Goal: Transaction & Acquisition: Purchase product/service

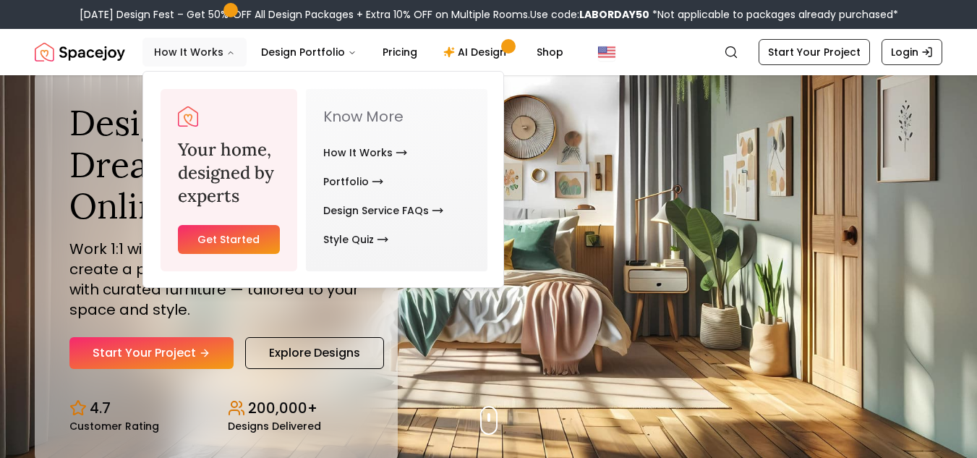
click at [226, 51] on icon "Main" at bounding box center [230, 52] width 9 height 9
click at [354, 154] on link "How It Works" at bounding box center [365, 152] width 84 height 29
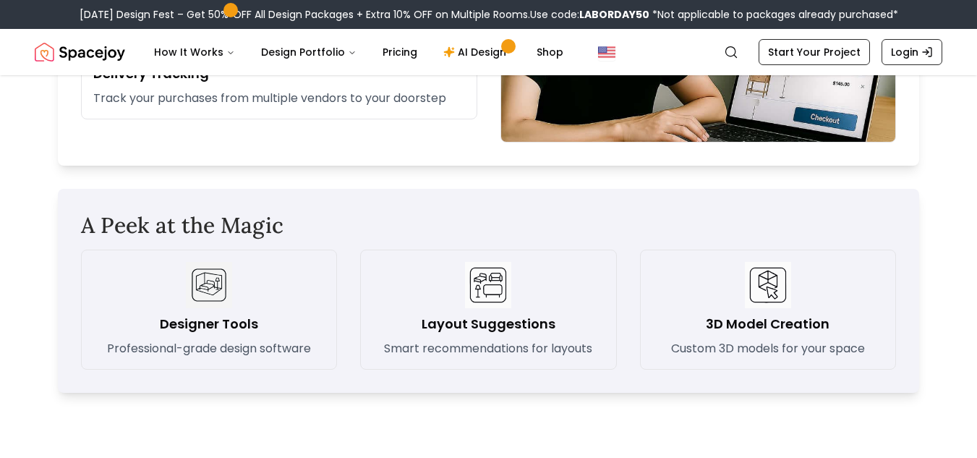
scroll to position [1976, 0]
click at [380, 53] on link "Pricing" at bounding box center [400, 52] width 58 height 29
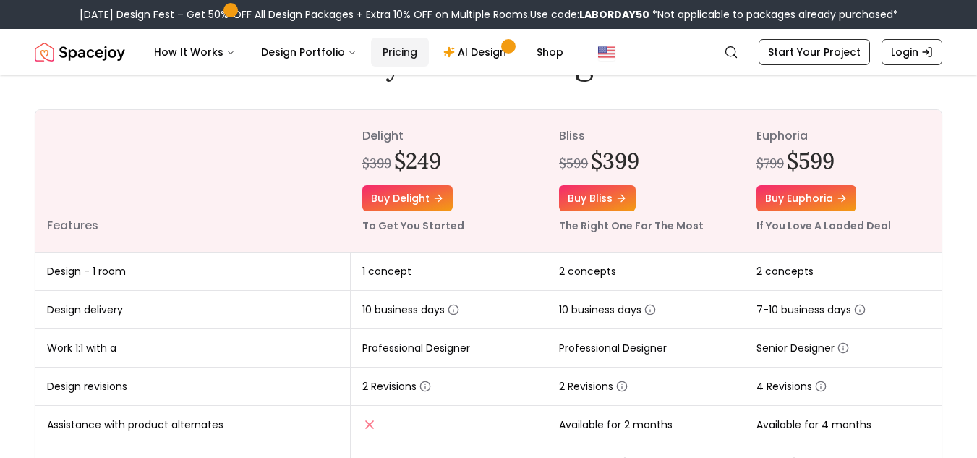
scroll to position [150, 0]
click at [609, 203] on link "Buy bliss" at bounding box center [597, 199] width 77 height 26
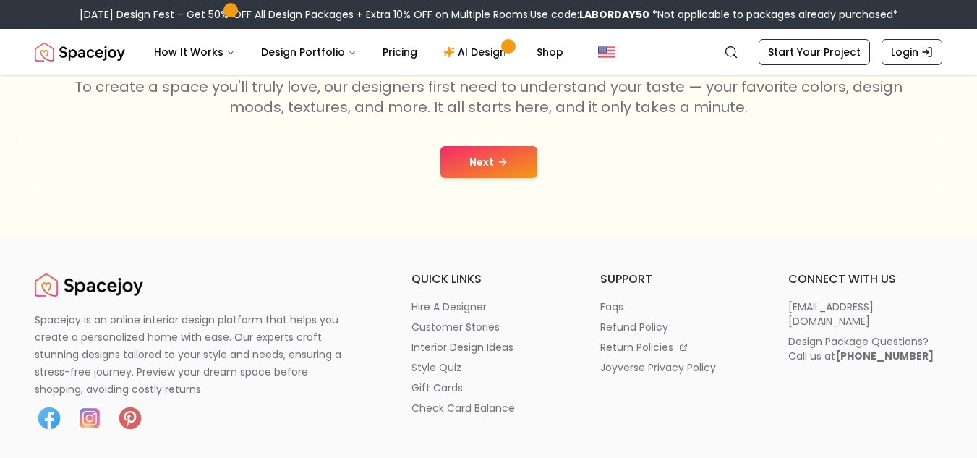
scroll to position [289, 0]
click at [515, 169] on button "Next" at bounding box center [489, 161] width 97 height 32
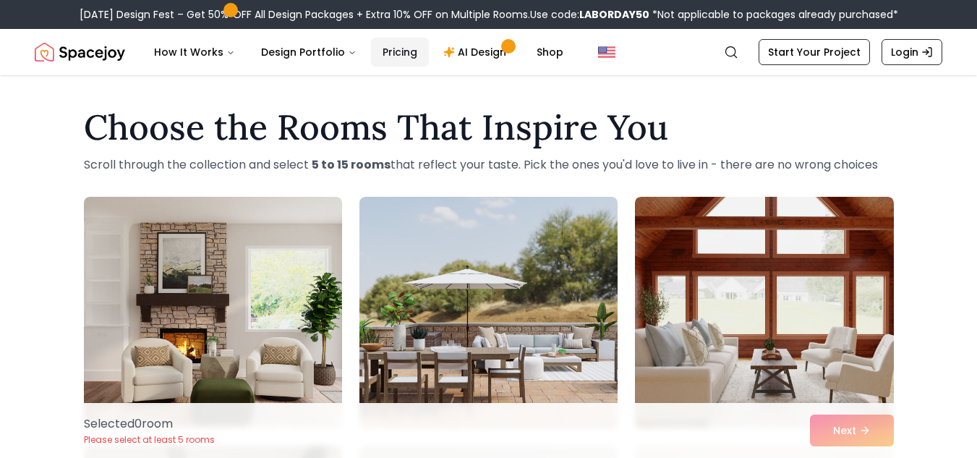
click at [398, 51] on link "Pricing" at bounding box center [400, 52] width 58 height 29
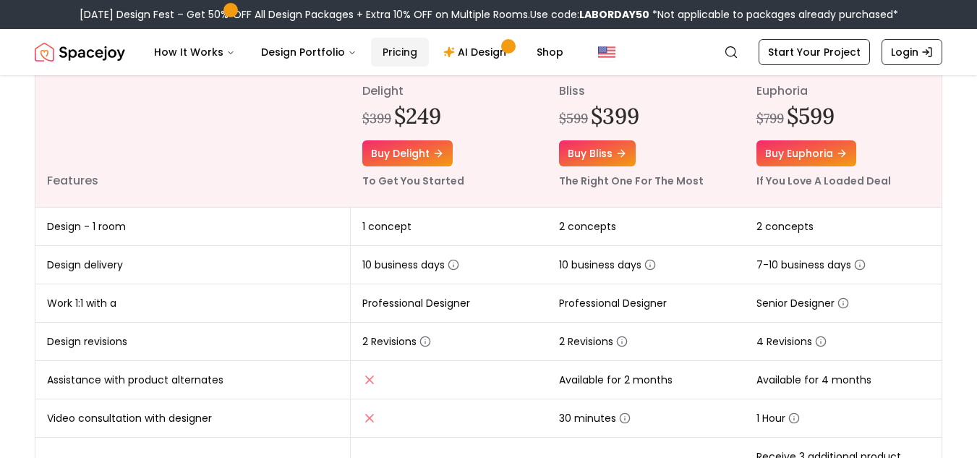
scroll to position [195, 0]
click at [593, 158] on link "Buy bliss" at bounding box center [597, 154] width 77 height 26
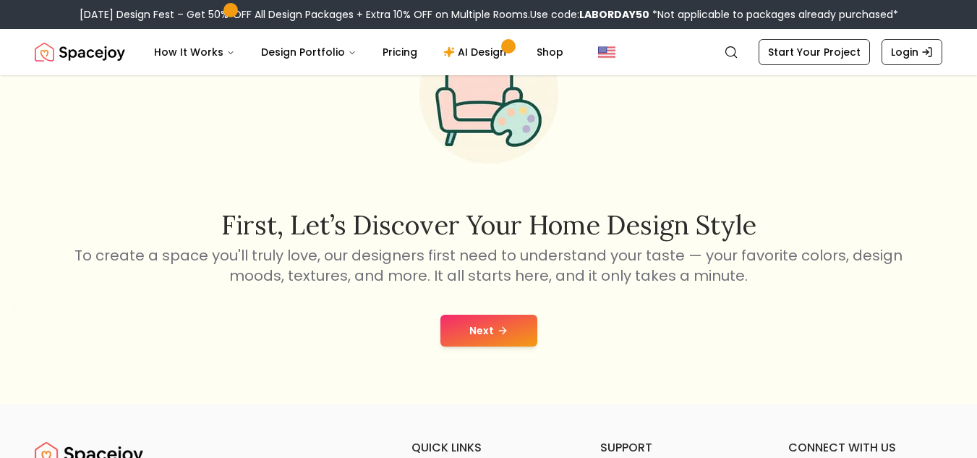
scroll to position [120, 0]
click at [490, 333] on button "Next" at bounding box center [489, 330] width 97 height 32
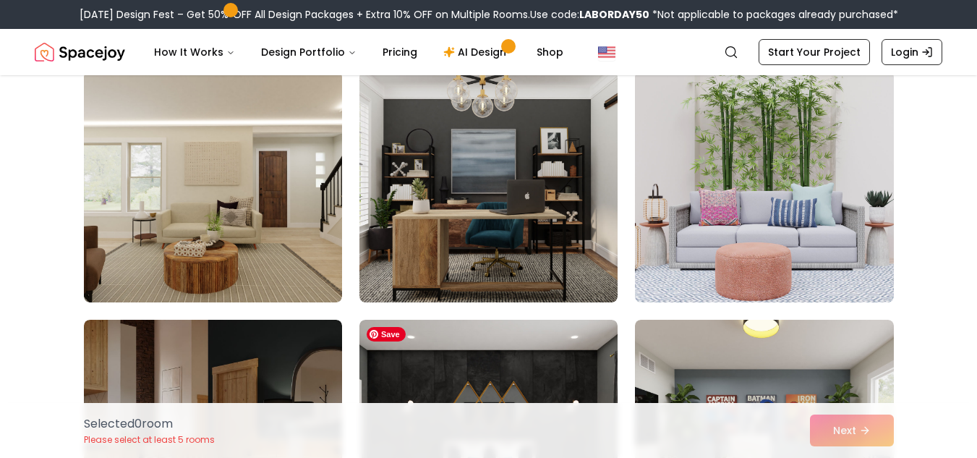
scroll to position [127, 0]
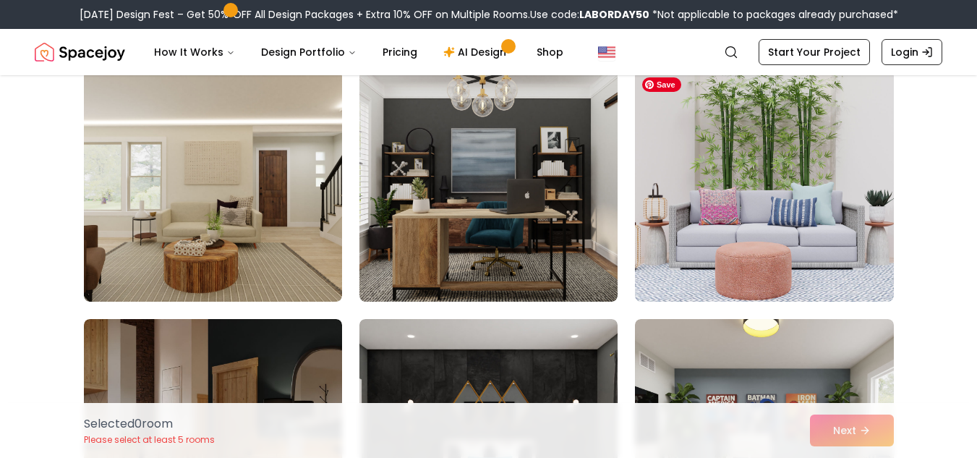
click at [668, 233] on img at bounding box center [764, 185] width 258 height 231
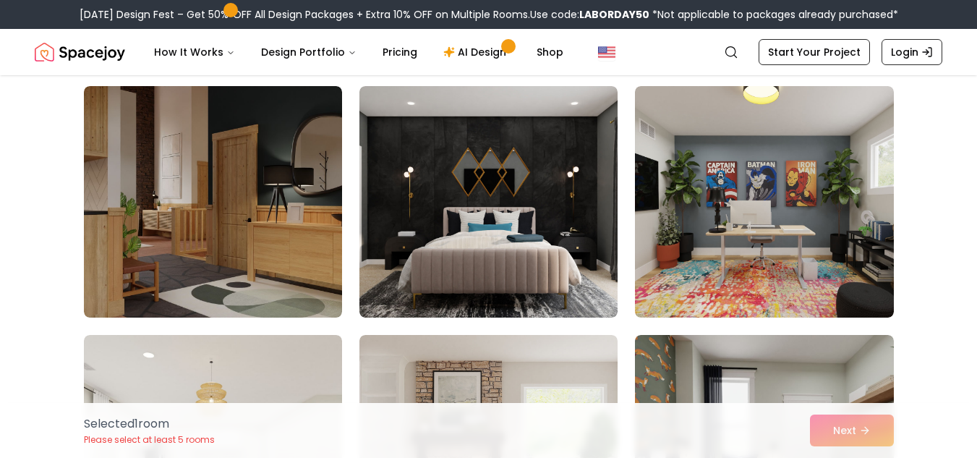
scroll to position [362, 0]
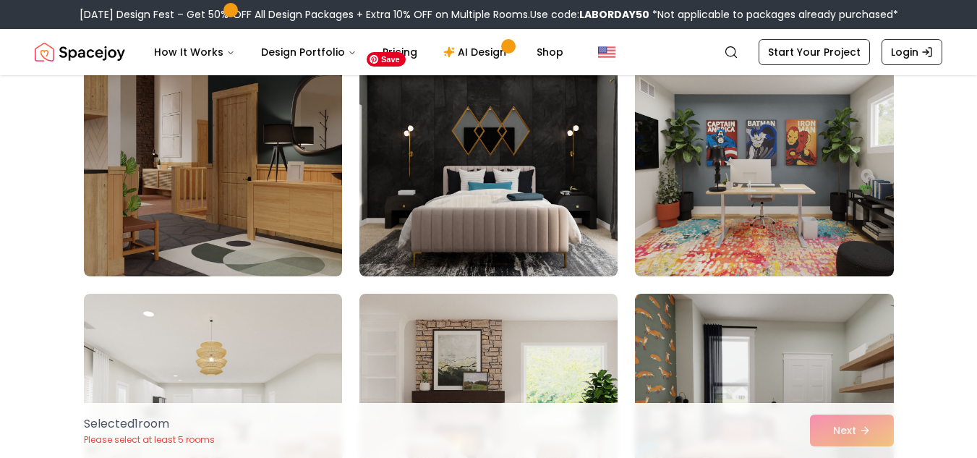
click at [574, 247] on img at bounding box center [489, 160] width 258 height 231
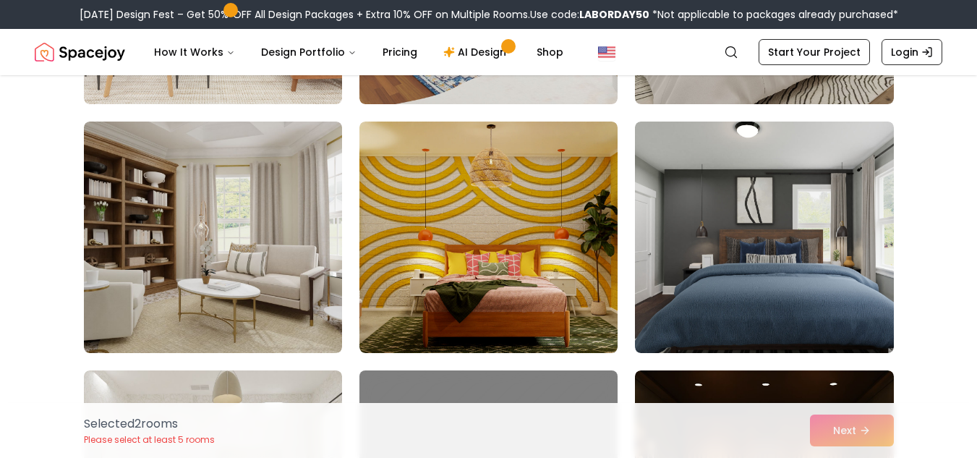
scroll to position [1086, 0]
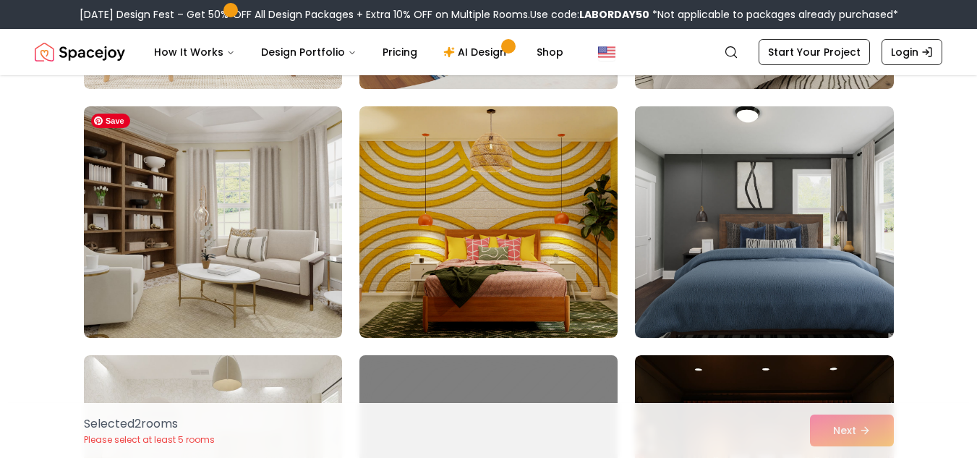
click at [240, 271] on img at bounding box center [213, 221] width 258 height 231
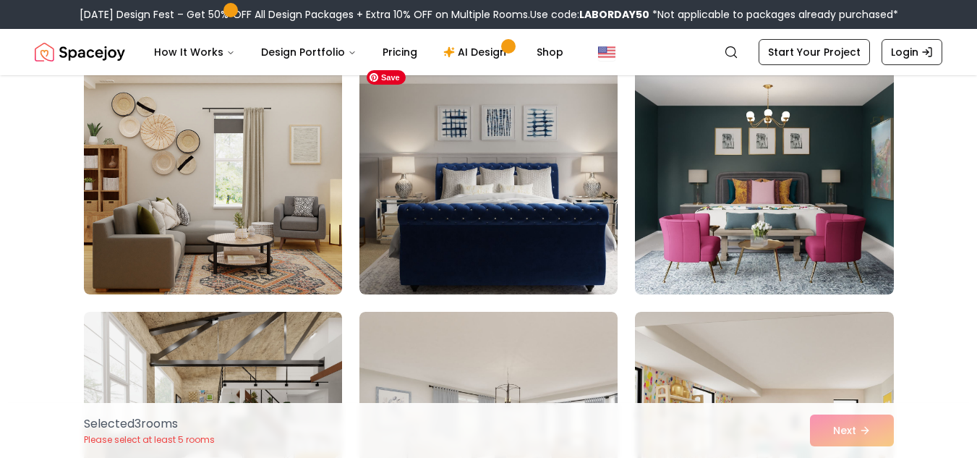
scroll to position [2133, 0]
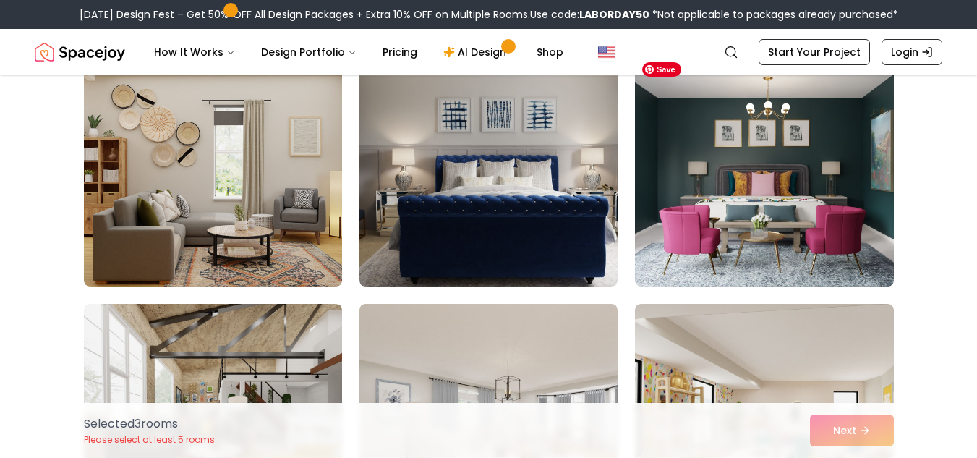
click at [752, 161] on img at bounding box center [764, 170] width 258 height 231
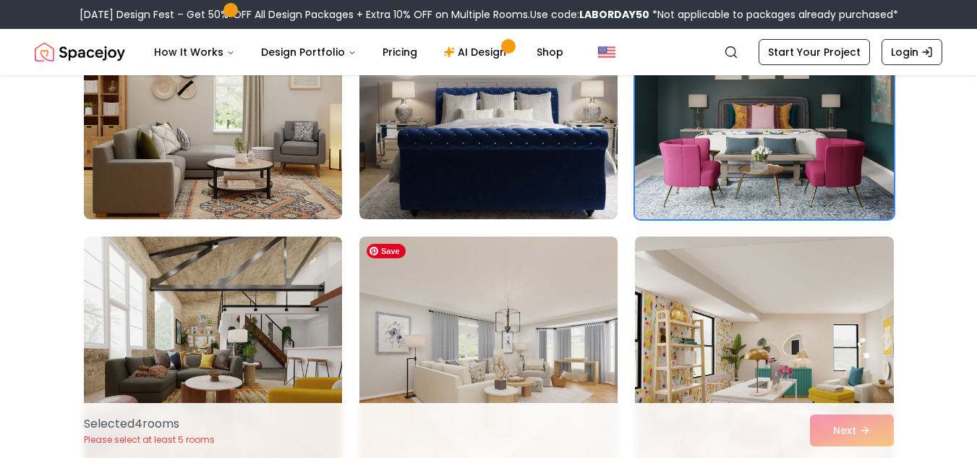
scroll to position [2201, 0]
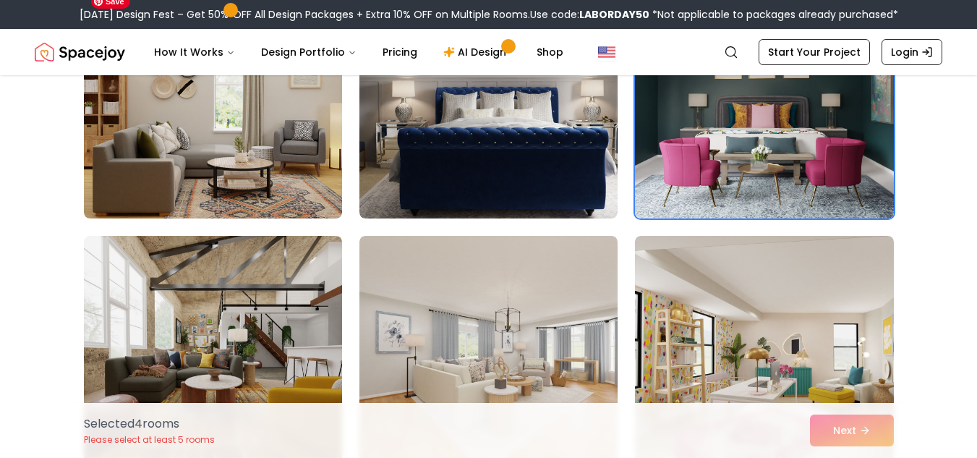
click at [300, 192] on img at bounding box center [213, 102] width 258 height 231
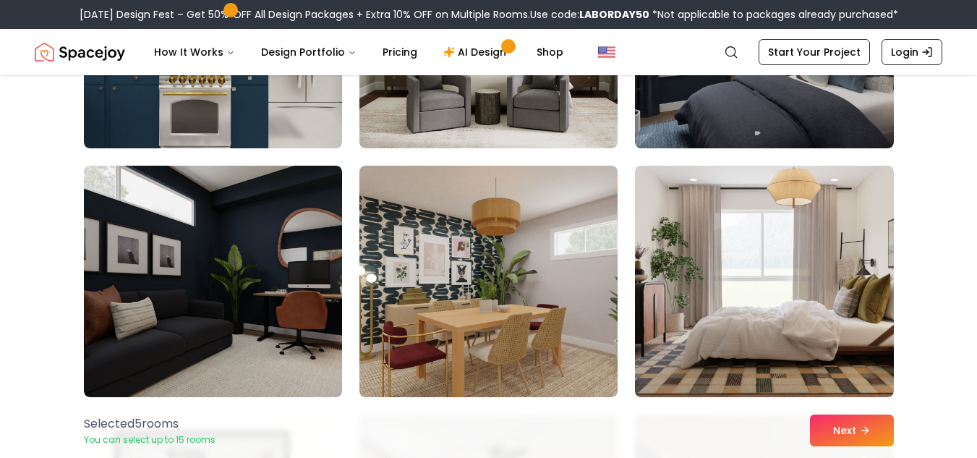
scroll to position [2779, 0]
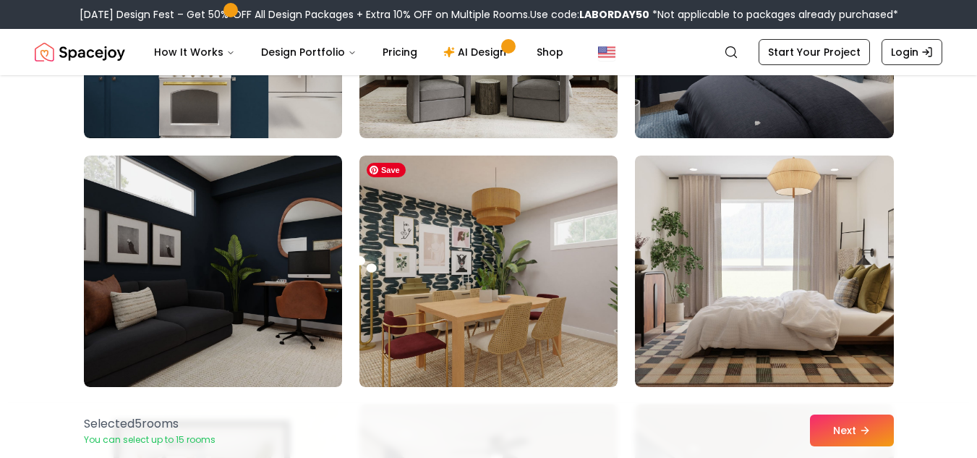
click at [472, 248] on img at bounding box center [489, 271] width 258 height 231
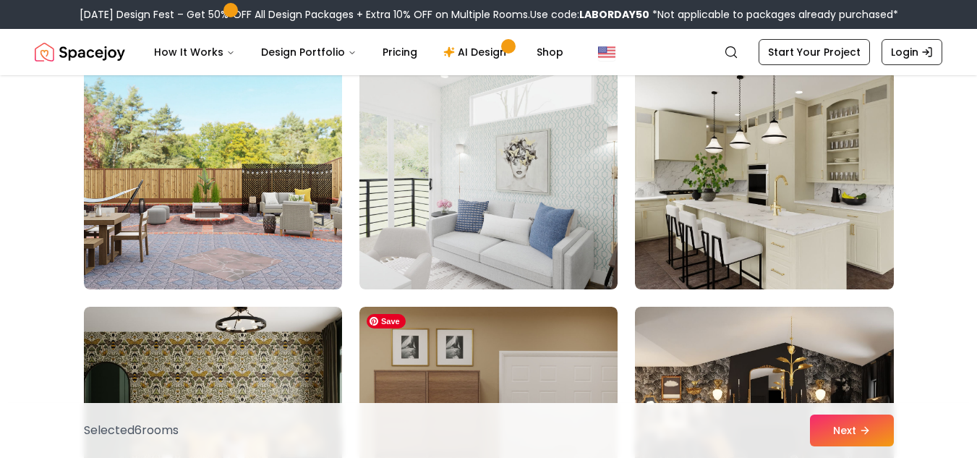
scroll to position [4866, 0]
click at [468, 235] on img at bounding box center [489, 174] width 258 height 231
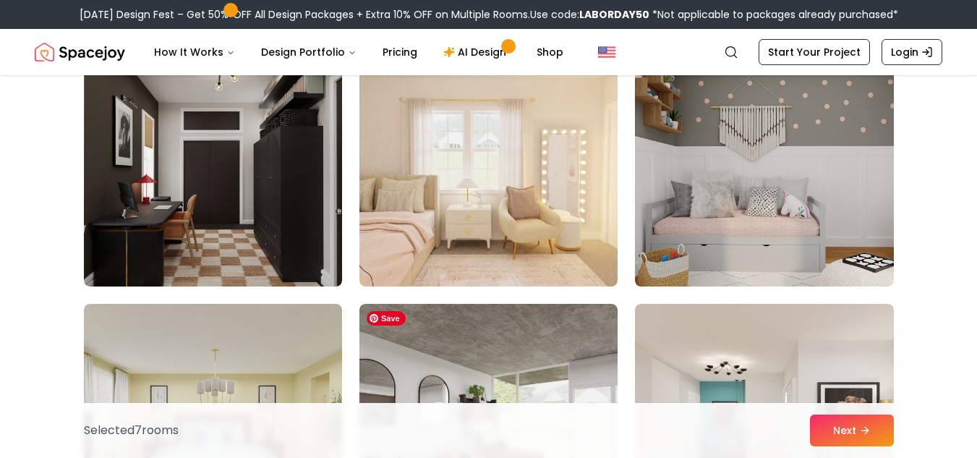
scroll to position [5367, 0]
click at [769, 221] on img at bounding box center [764, 171] width 258 height 231
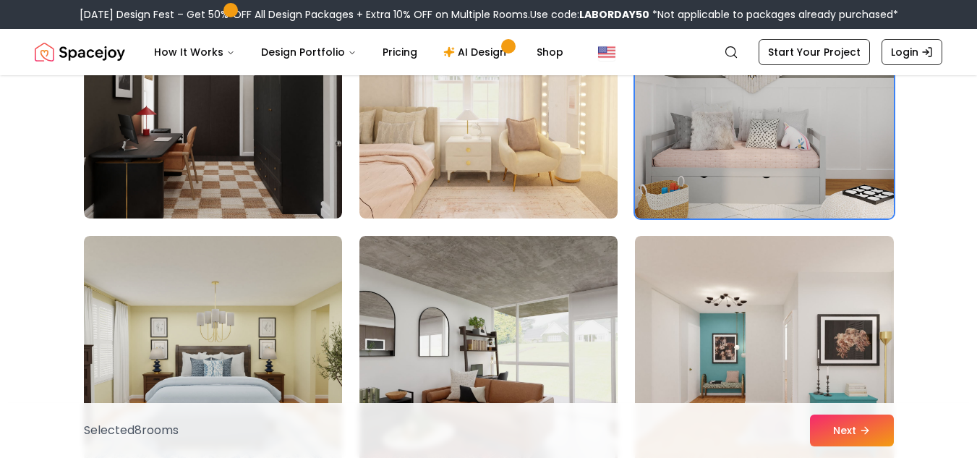
scroll to position [5435, 0]
click at [536, 175] on img at bounding box center [489, 103] width 258 height 231
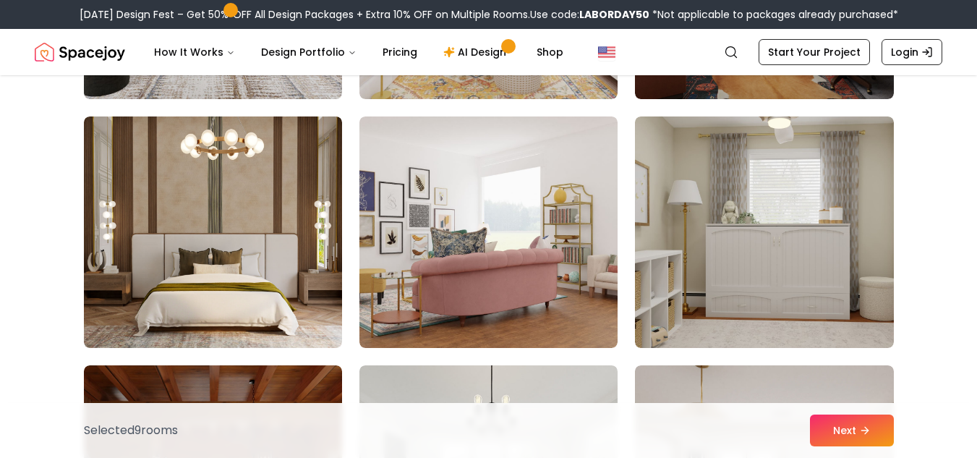
scroll to position [7555, 0]
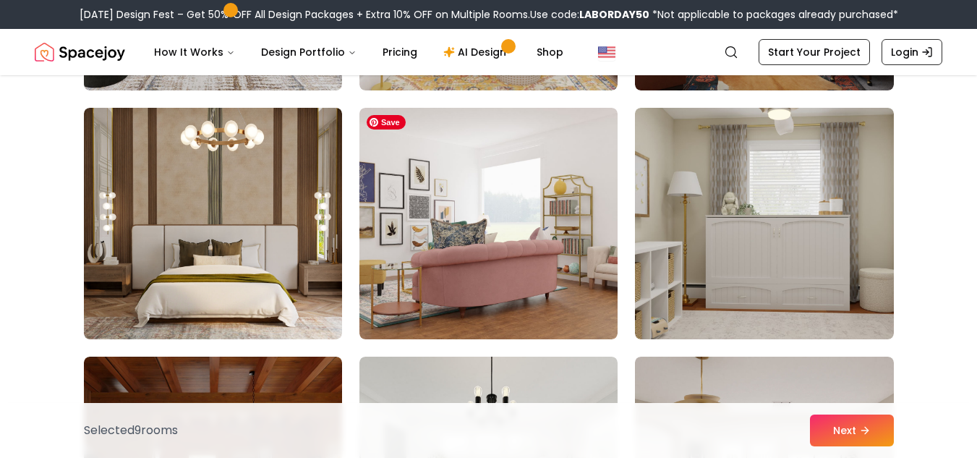
drag, startPoint x: 536, startPoint y: 175, endPoint x: 514, endPoint y: 174, distance: 21.7
click at [514, 174] on img at bounding box center [489, 223] width 258 height 231
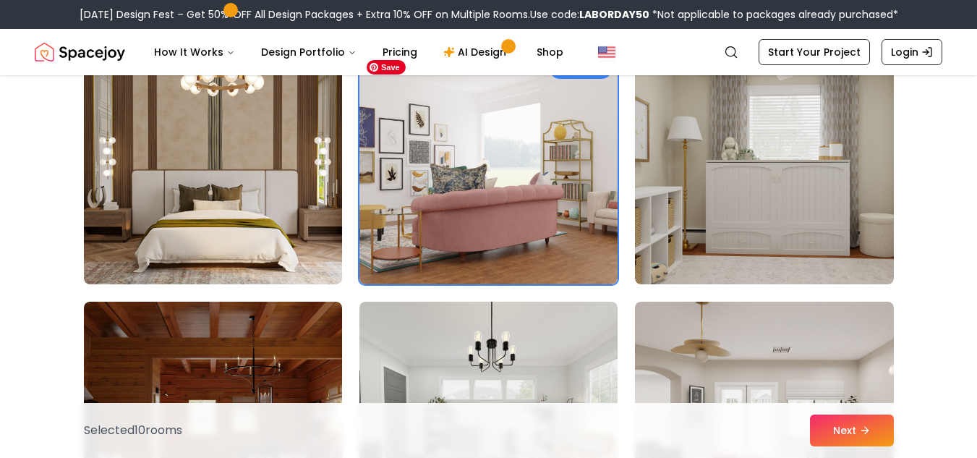
scroll to position [7610, 0]
click at [699, 187] on img at bounding box center [764, 167] width 258 height 231
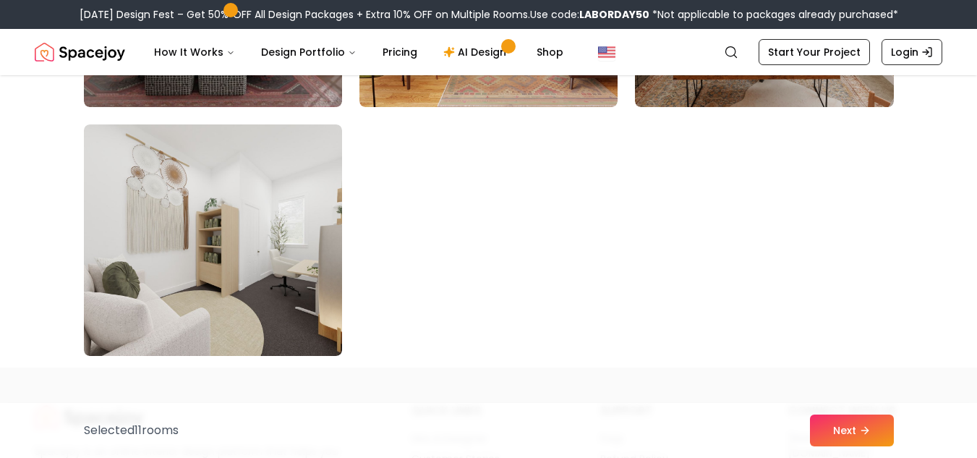
scroll to position [8284, 0]
click at [849, 429] on button "Next" at bounding box center [852, 431] width 84 height 32
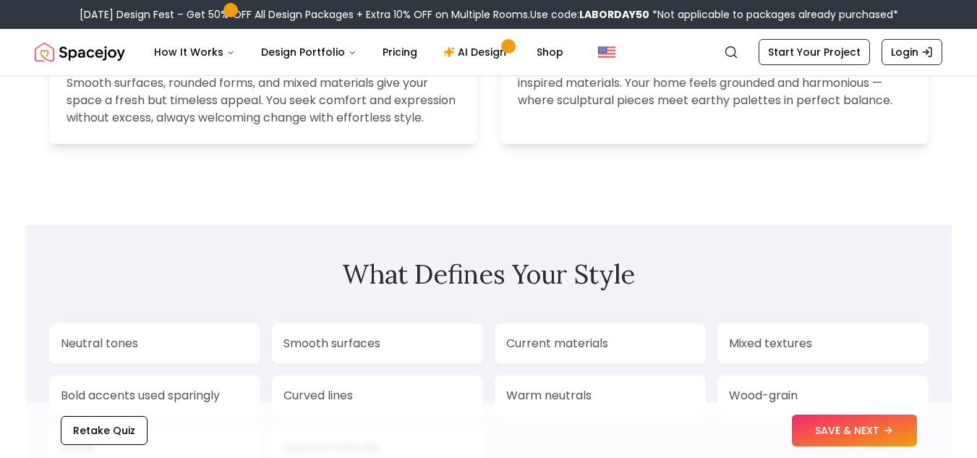
scroll to position [1084, 0]
click at [839, 425] on button "SAVE & NEXT" at bounding box center [854, 431] width 125 height 32
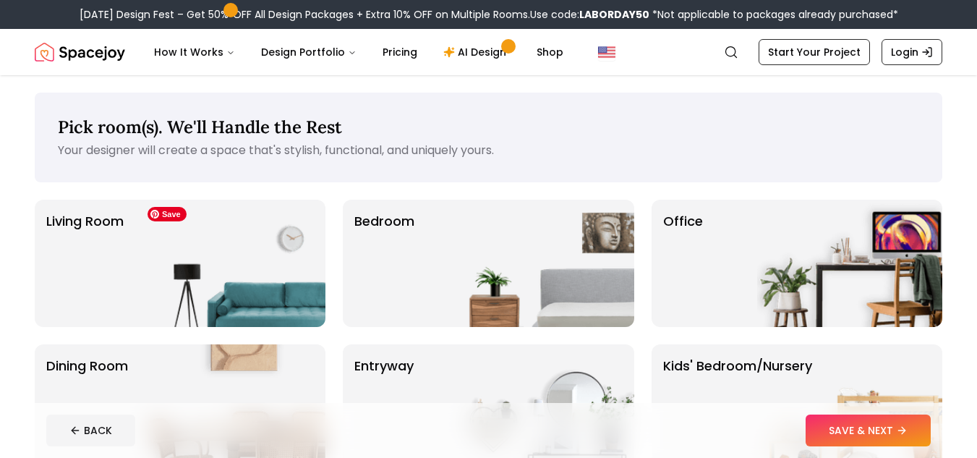
click at [231, 263] on img at bounding box center [232, 263] width 185 height 127
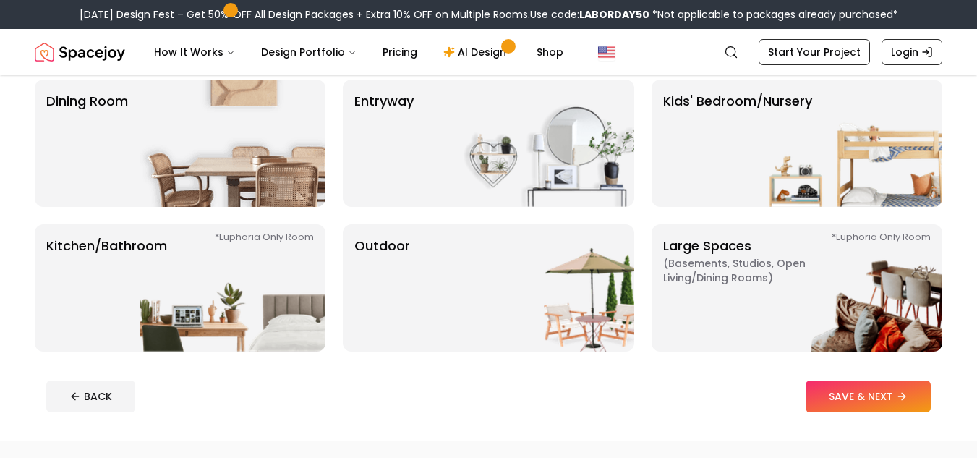
scroll to position [265, 0]
click at [889, 390] on button "SAVE & NEXT" at bounding box center [868, 396] width 125 height 32
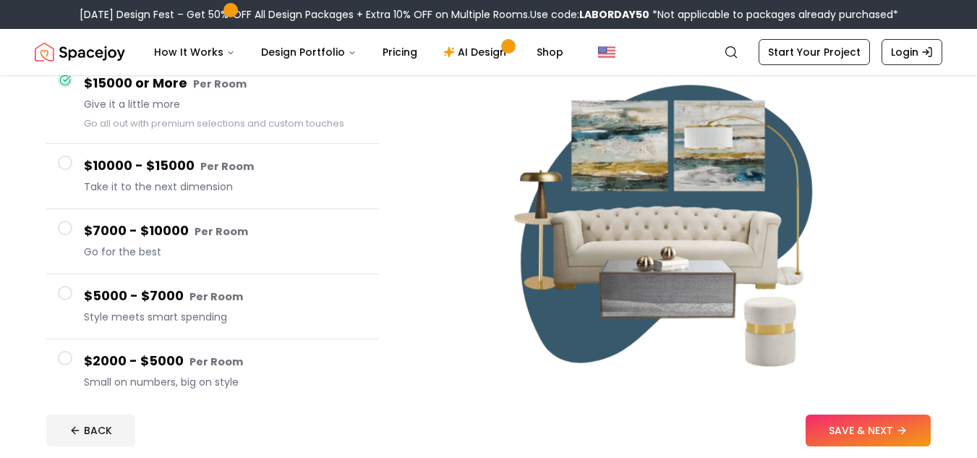
scroll to position [158, 0]
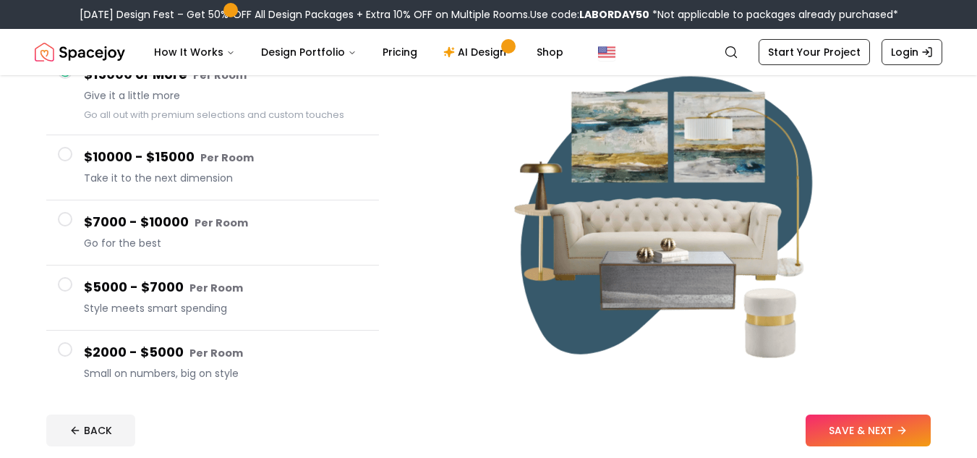
click at [206, 358] on small "Per Room" at bounding box center [217, 353] width 54 height 14
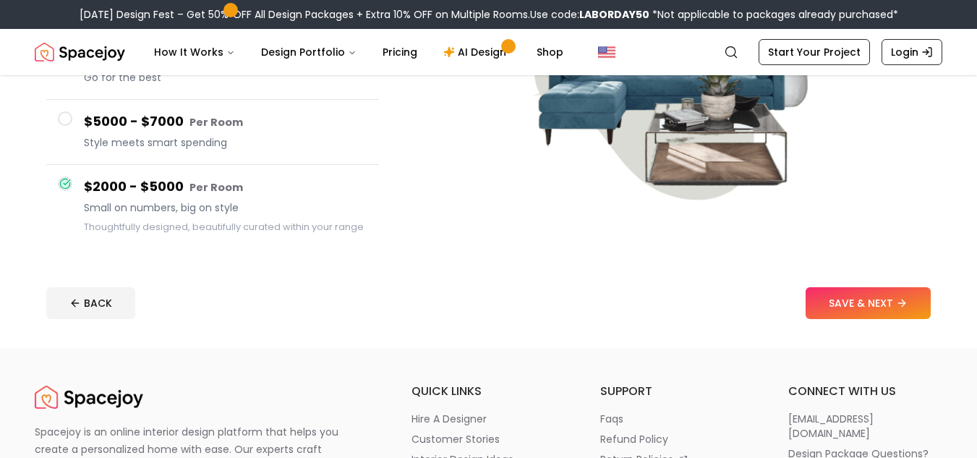
scroll to position [307, 0]
click at [892, 307] on button "SAVE & NEXT" at bounding box center [868, 302] width 125 height 32
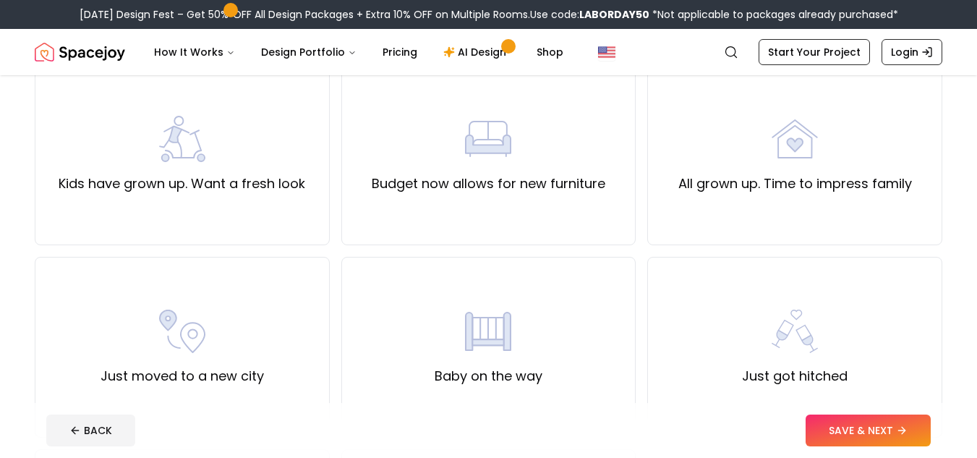
scroll to position [326, 0]
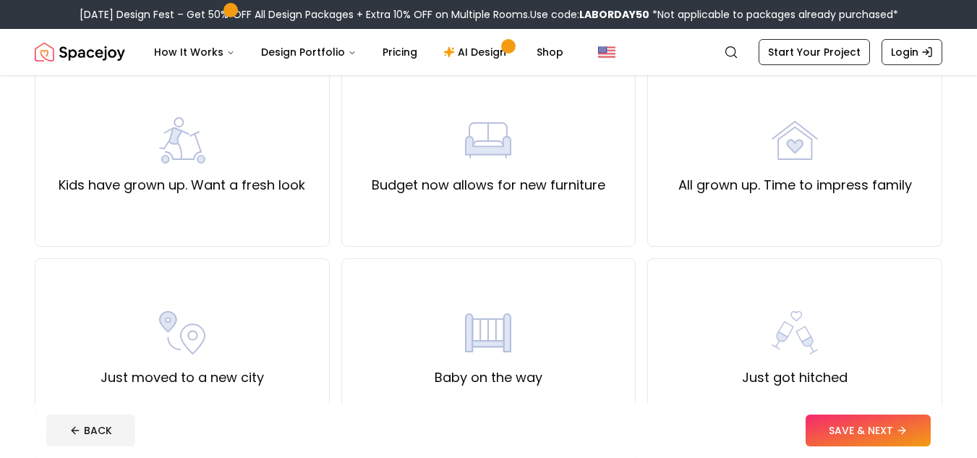
click at [536, 157] on div "Budget now allows for new furniture" at bounding box center [489, 156] width 234 height 78
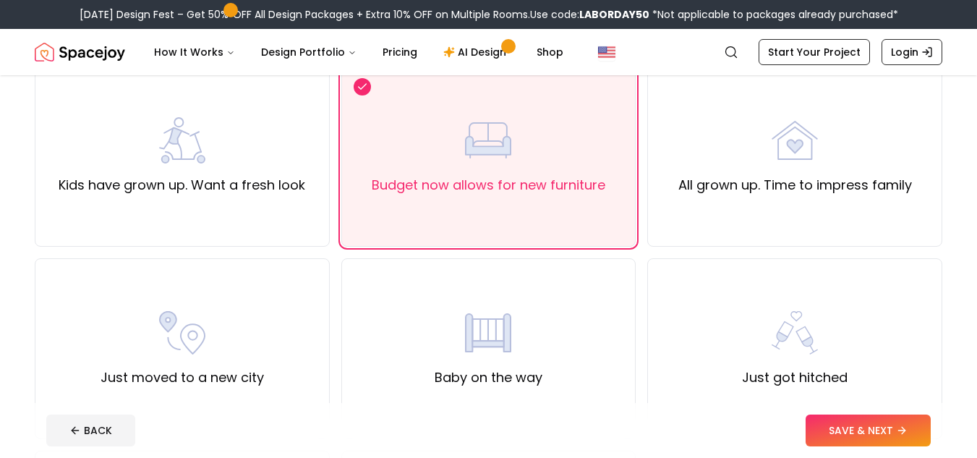
click at [848, 437] on button "SAVE & NEXT" at bounding box center [868, 431] width 125 height 32
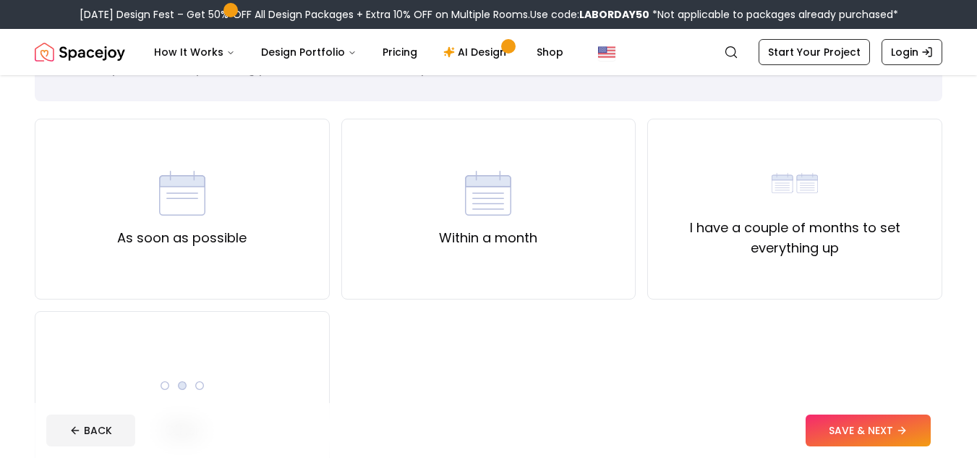
scroll to position [82, 0]
click at [697, 242] on label "I have a couple of months to set everything up" at bounding box center [795, 237] width 271 height 41
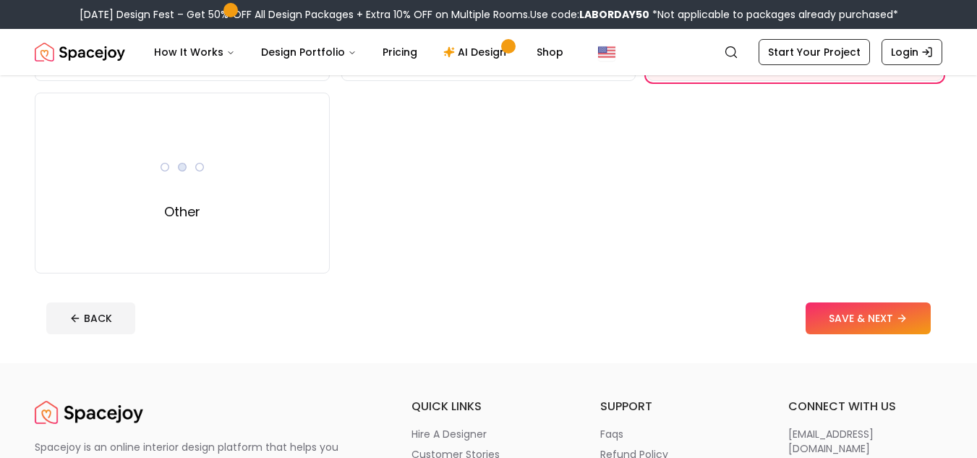
scroll to position [306, 0]
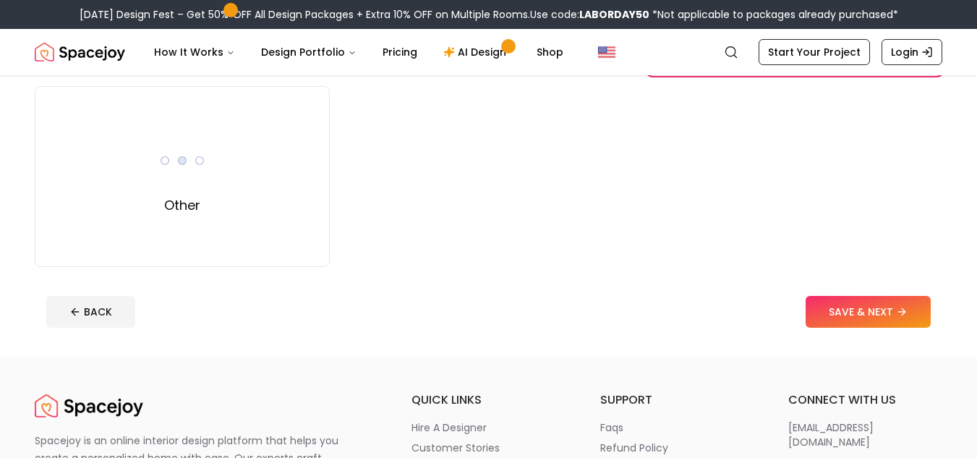
click at [834, 307] on button "SAVE & NEXT" at bounding box center [868, 312] width 125 height 32
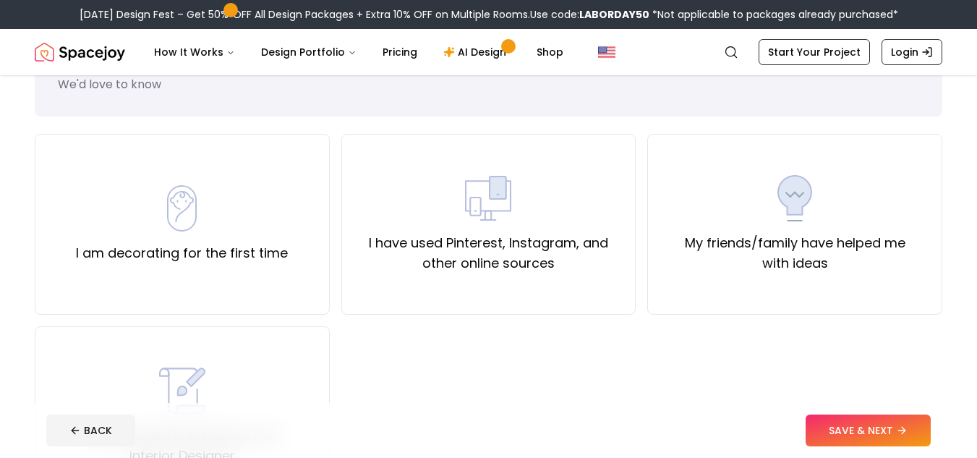
scroll to position [77, 0]
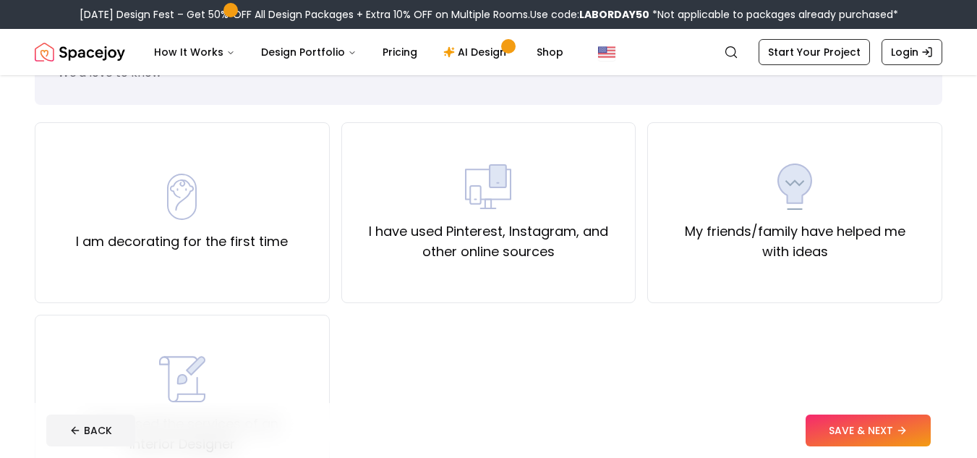
click at [538, 226] on label "I have used Pinterest, Instagram, and other online sources" at bounding box center [489, 241] width 271 height 41
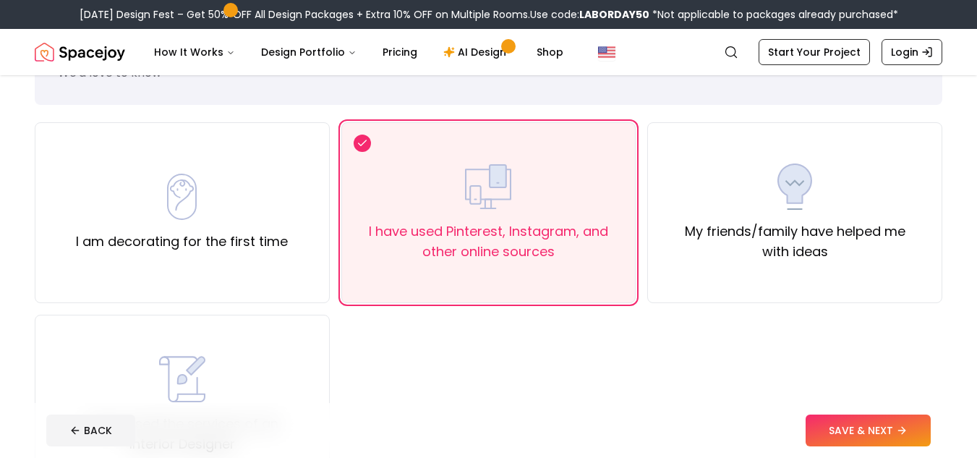
click at [762, 216] on div "My friends/family have helped me with ideas" at bounding box center [795, 212] width 271 height 98
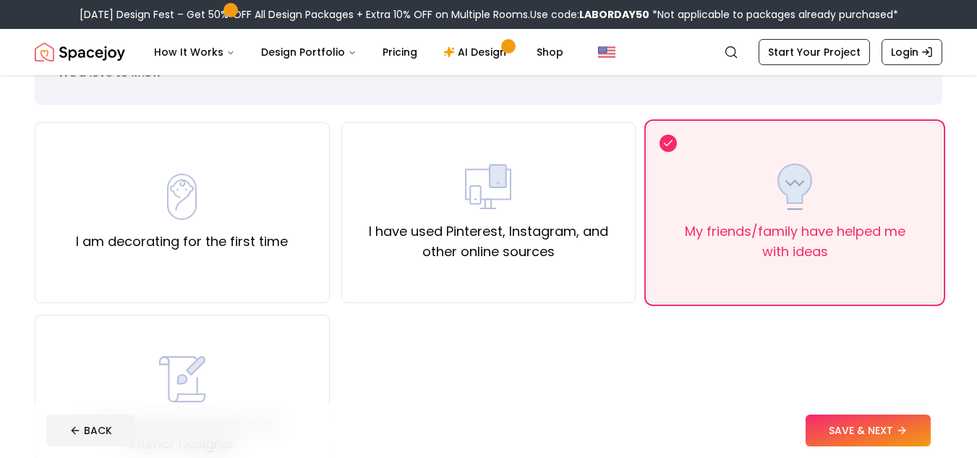
click at [596, 223] on label "I have used Pinterest, Instagram, and other online sources" at bounding box center [489, 241] width 271 height 41
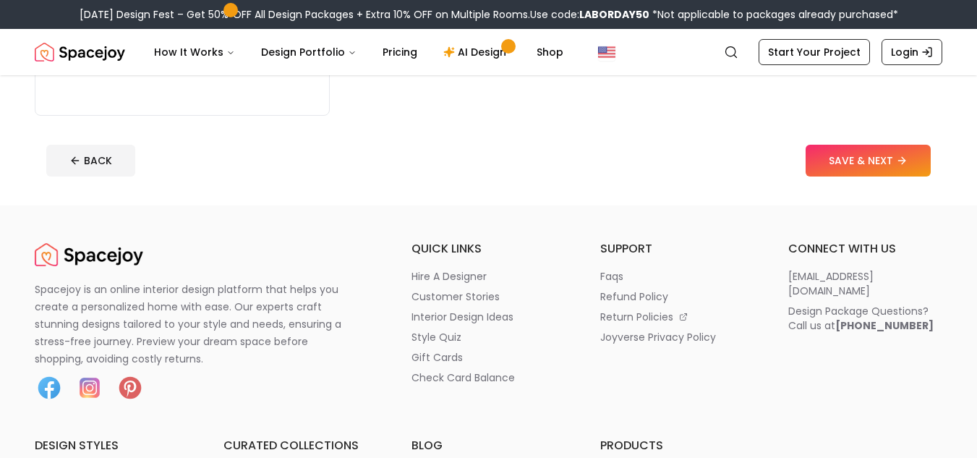
scroll to position [459, 0]
click at [857, 161] on button "SAVE & NEXT" at bounding box center [868, 159] width 125 height 32
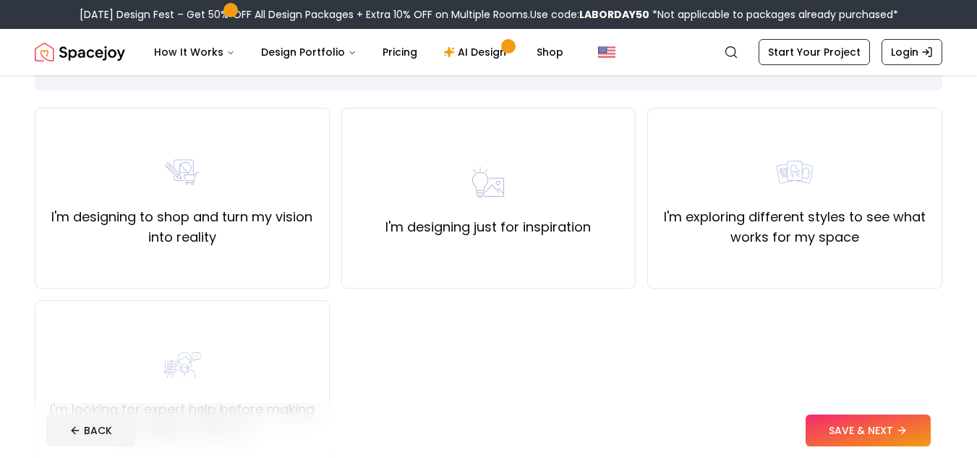
scroll to position [93, 0]
click at [242, 187] on div "I'm designing to shop and turn my vision into reality" at bounding box center [182, 197] width 271 height 98
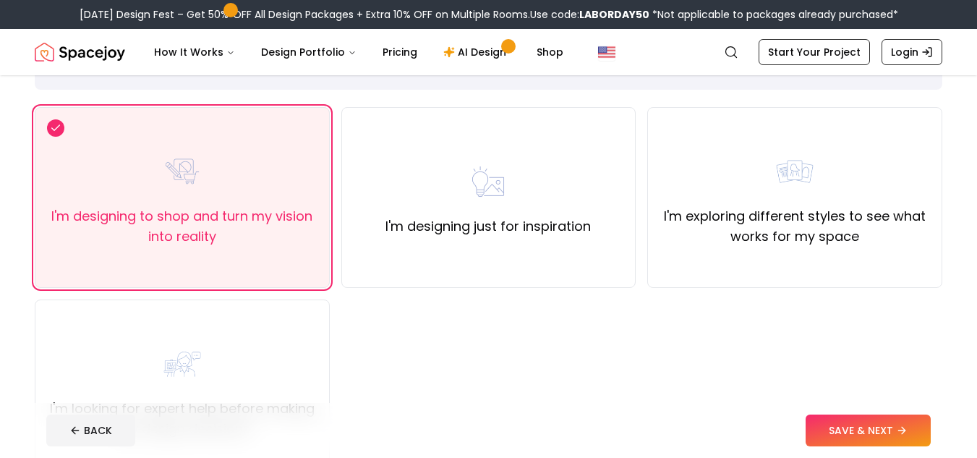
click at [845, 213] on label "I'm exploring different styles to see what works for my space" at bounding box center [795, 226] width 271 height 41
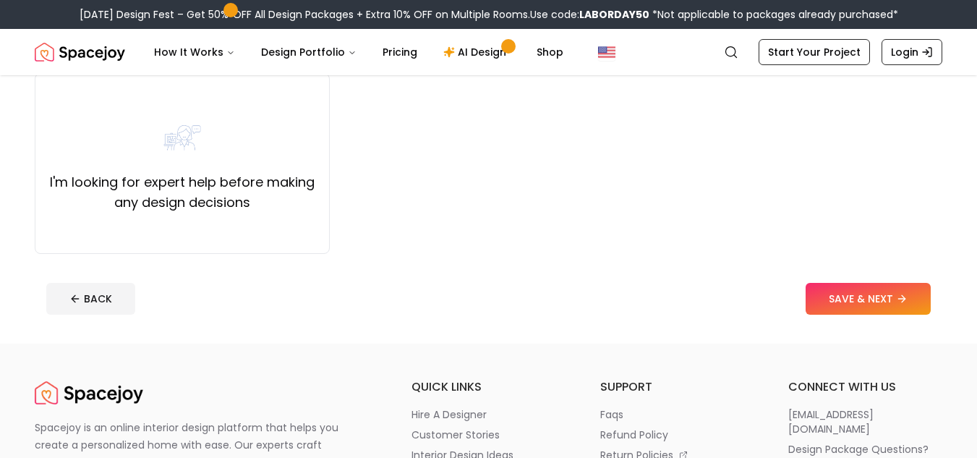
scroll to position [318, 0]
click at [216, 180] on label "I'm looking for expert help before making any design decisions" at bounding box center [182, 193] width 271 height 41
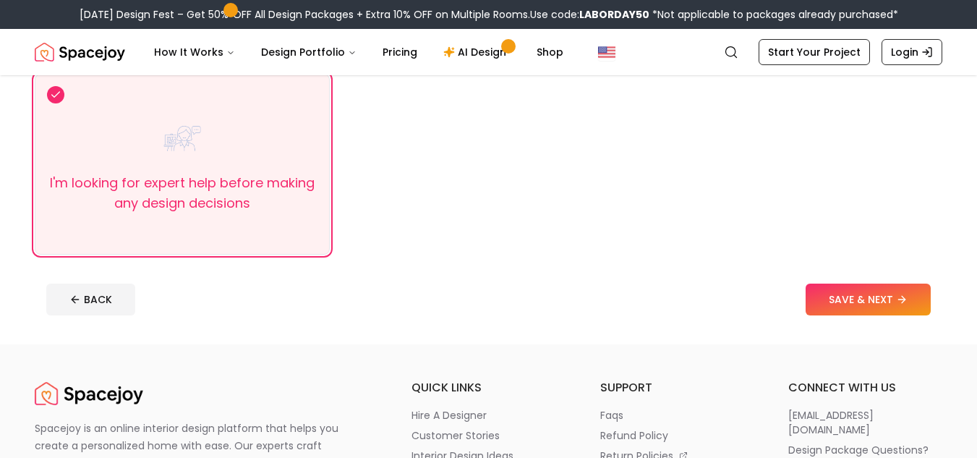
click at [856, 299] on button "SAVE & NEXT" at bounding box center [868, 300] width 125 height 32
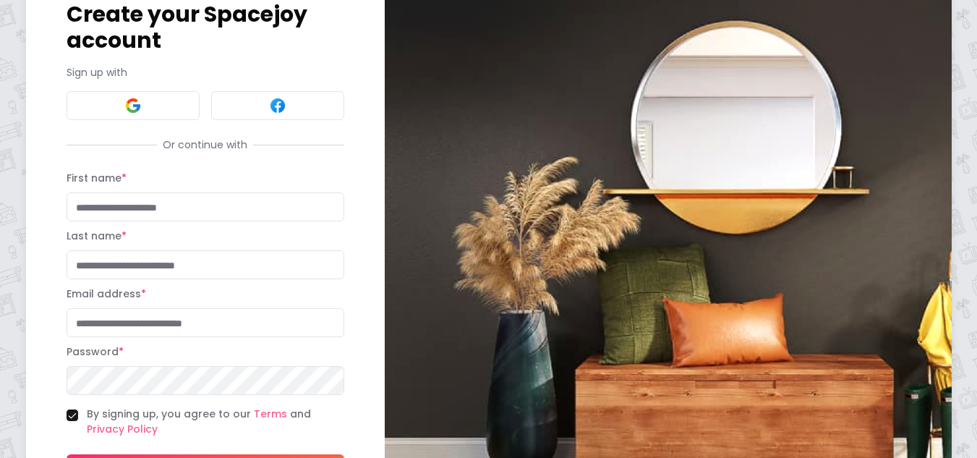
scroll to position [179, 0]
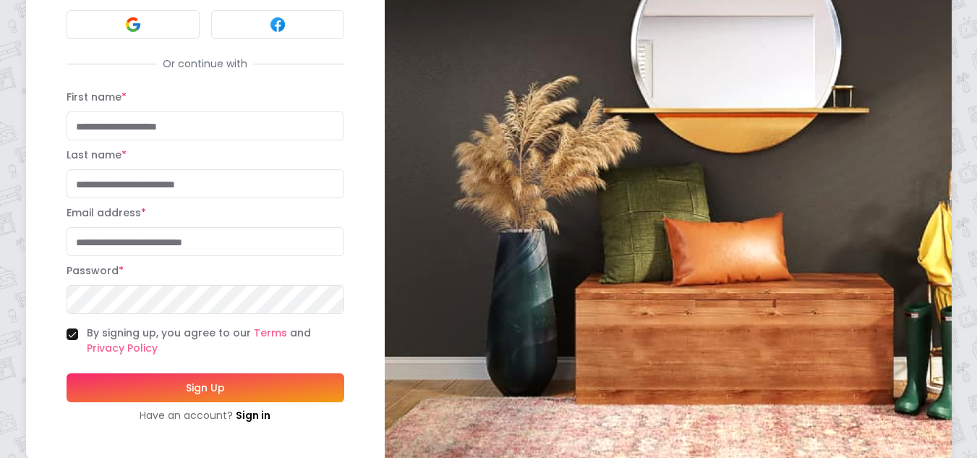
click at [261, 408] on link "Sign in" at bounding box center [253, 415] width 35 height 14
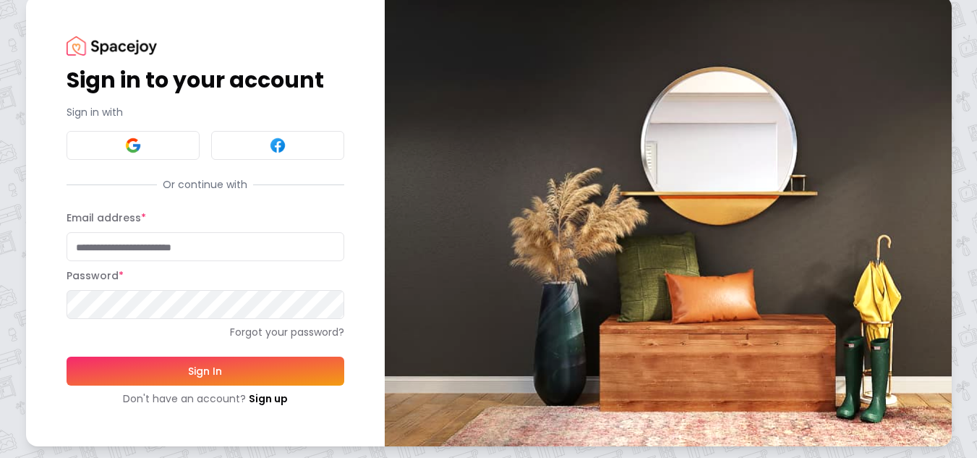
click at [122, 255] on input "Email address *" at bounding box center [206, 246] width 278 height 29
type input "**********"
click at [136, 370] on button "Sign In" at bounding box center [206, 371] width 278 height 29
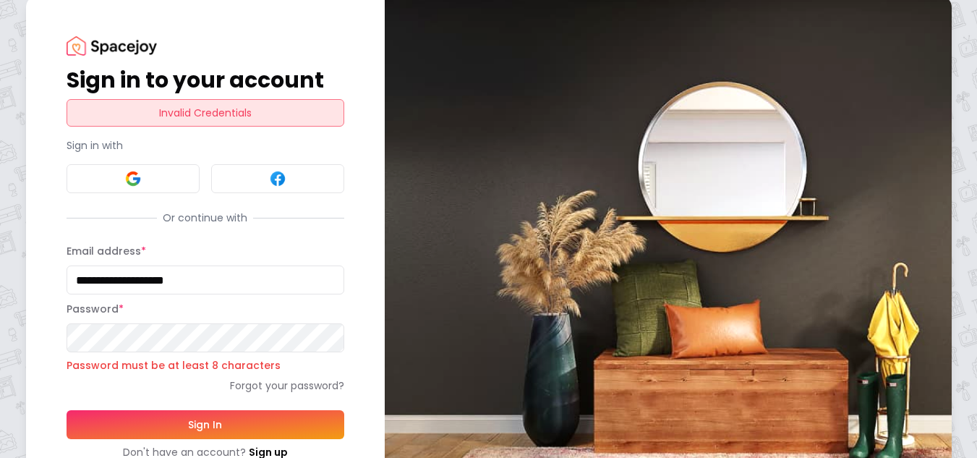
click at [246, 383] on link "Forgot your password?" at bounding box center [206, 385] width 278 height 14
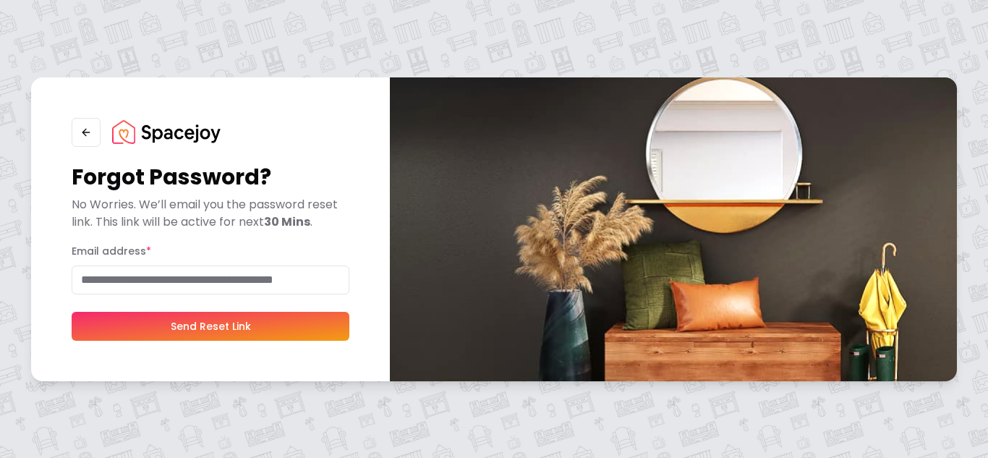
click at [153, 288] on input "Email address *" at bounding box center [211, 279] width 278 height 29
type input "**********"
click at [152, 328] on button "Send Reset Link" at bounding box center [211, 326] width 278 height 29
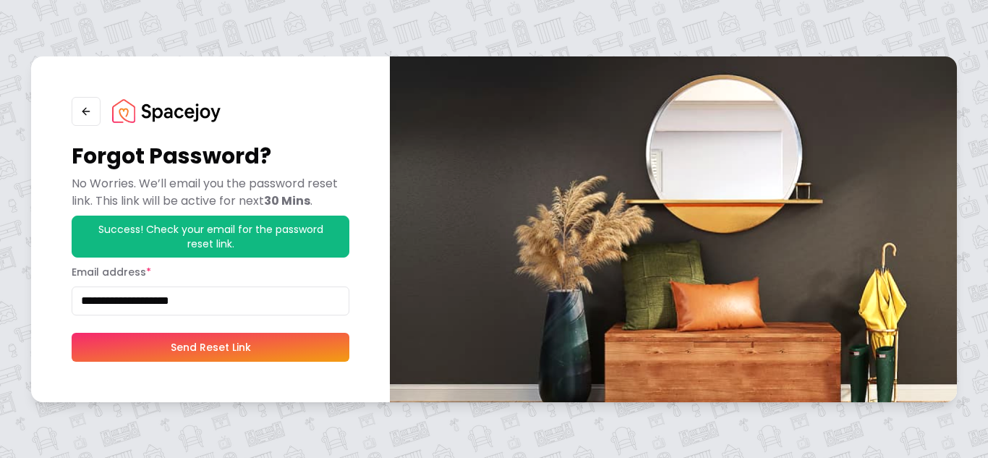
click at [87, 110] on icon "button" at bounding box center [86, 112] width 12 height 12
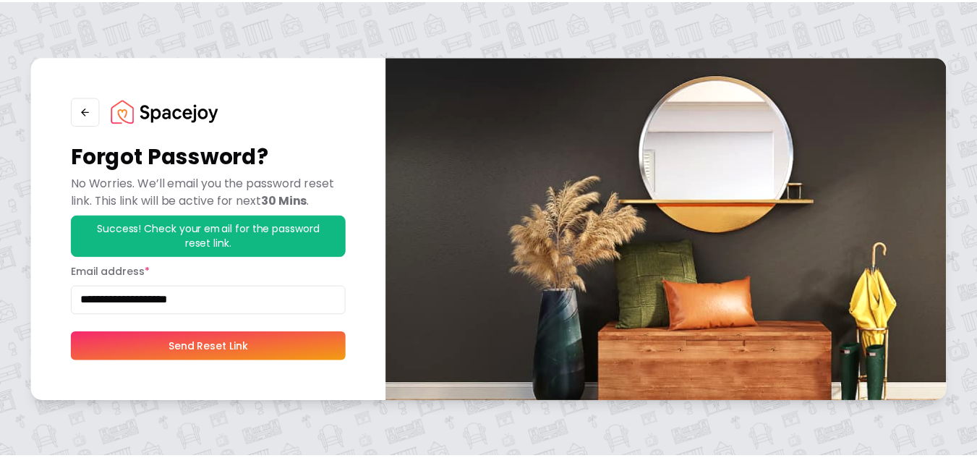
scroll to position [16, 0]
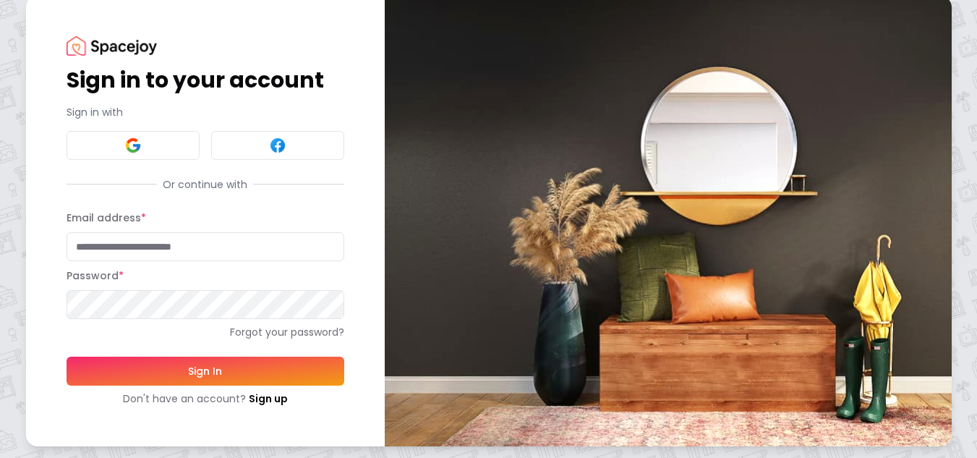
click at [132, 236] on input "Email address *" at bounding box center [206, 246] width 278 height 29
click at [109, 247] on input "Email address *" at bounding box center [206, 246] width 278 height 29
type input "**********"
click at [67, 357] on button "Sign In" at bounding box center [206, 371] width 278 height 29
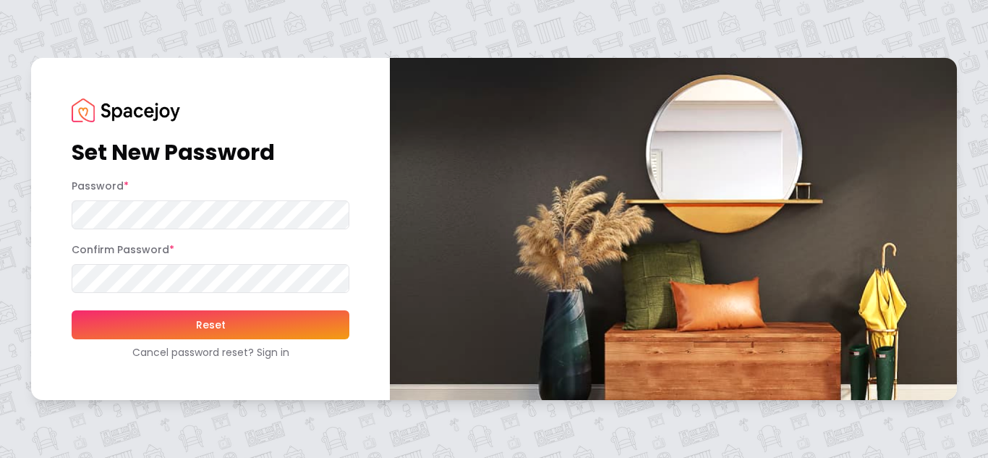
click at [178, 318] on button "Reset" at bounding box center [211, 324] width 278 height 29
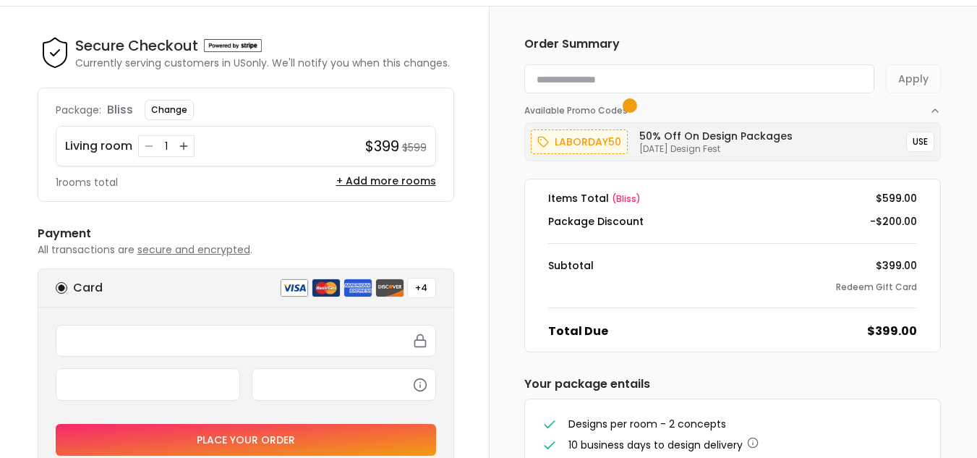
scroll to position [41, 0]
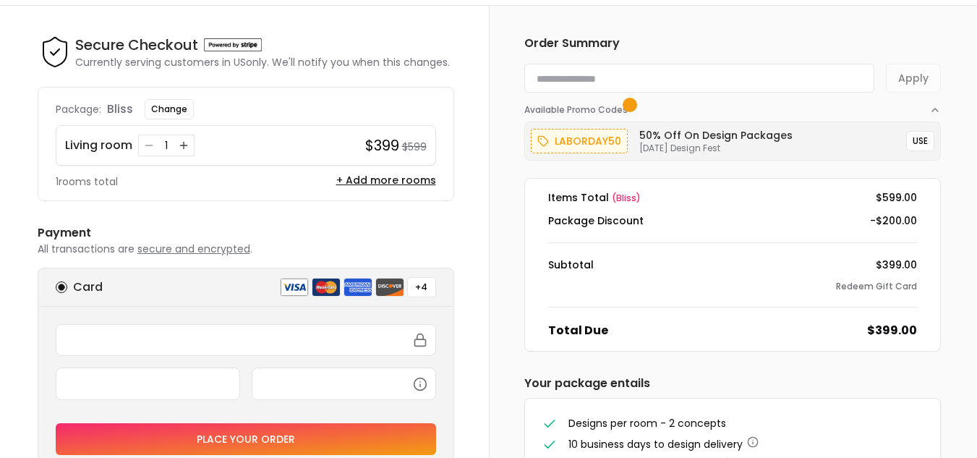
click at [920, 137] on button "USE" at bounding box center [920, 141] width 28 height 20
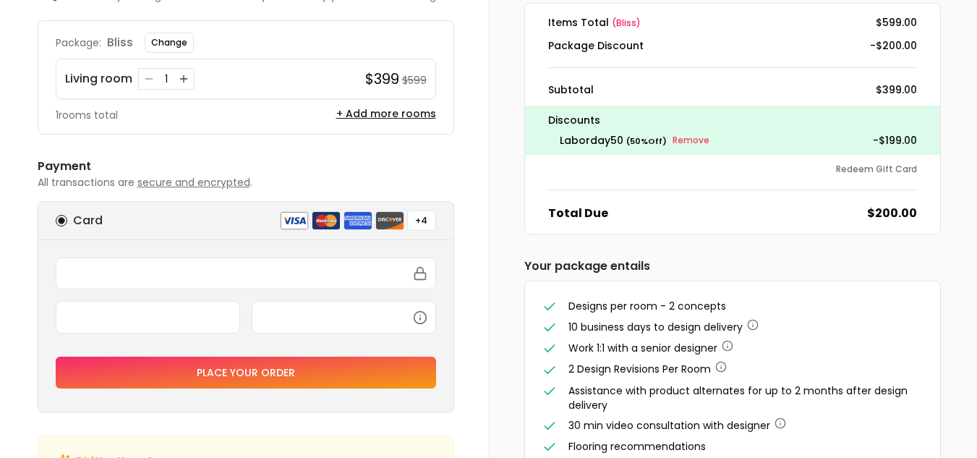
scroll to position [0, 0]
